Goal: Find specific fact: Find specific page/section

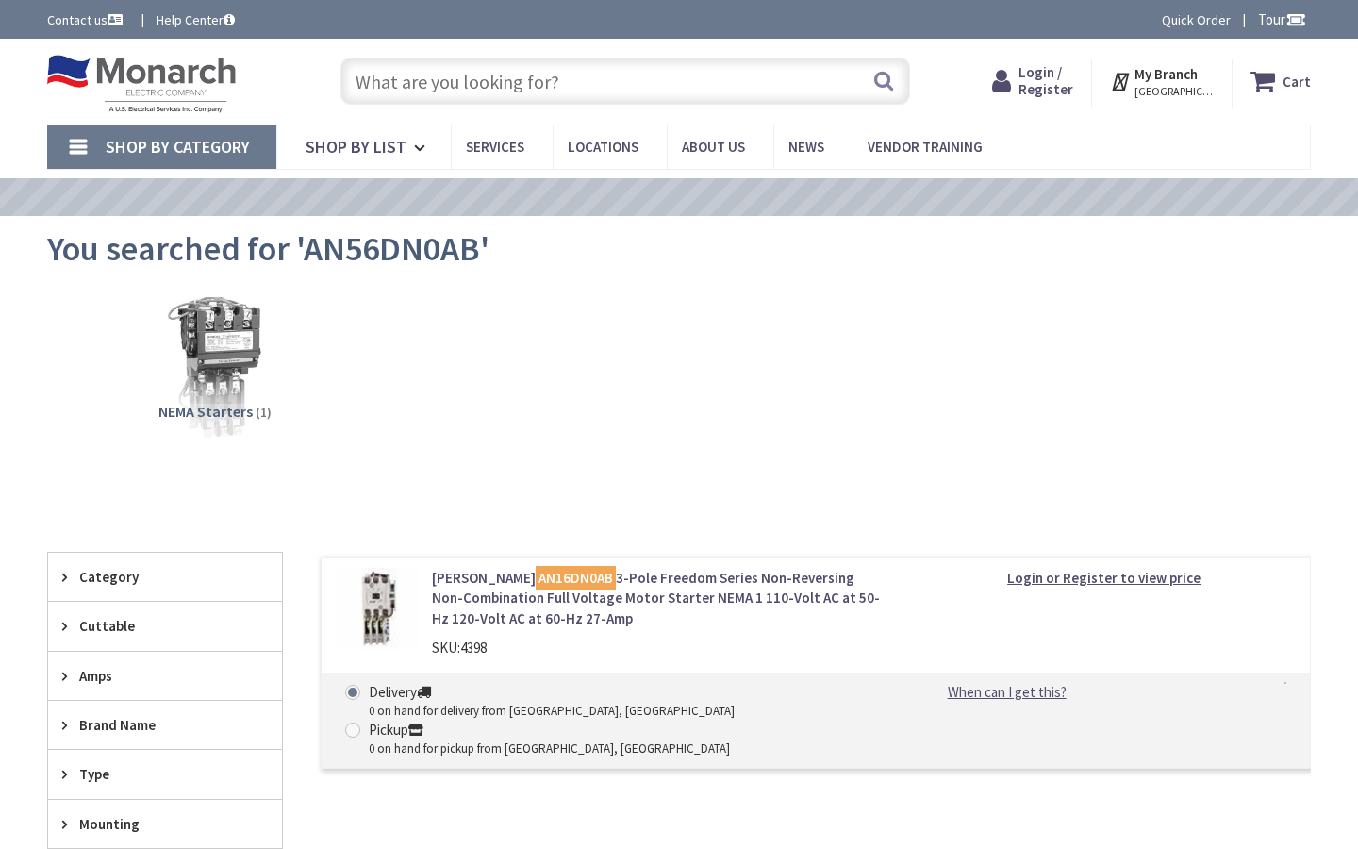
type input "Stormont, [GEOGRAPHIC_DATA], and [STREET_ADDRESS]"
